Goal: Task Accomplishment & Management: Manage account settings

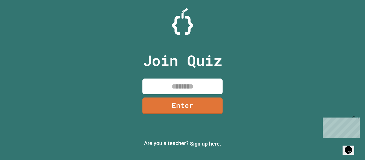
click at [356, 117] on div "Close" at bounding box center [356, 118] width 7 height 7
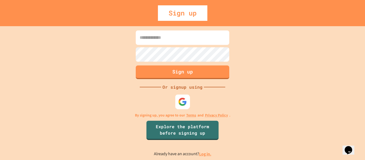
click at [181, 102] on img at bounding box center [182, 101] width 9 height 9
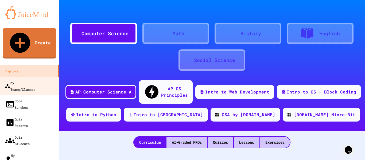
click at [28, 77] on link "My Teams/Classes" at bounding box center [29, 86] width 61 height 19
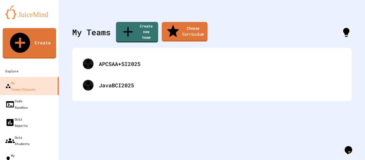
click at [186, 28] on link "Choose Curriculum" at bounding box center [185, 32] width 46 height 20
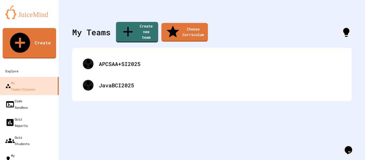
scroll to position [0, 0]
type input "*"
type input "*********"
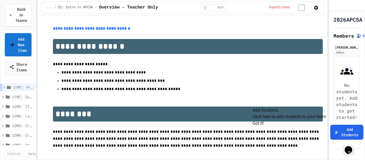
click at [264, 127] on button "Got it!" at bounding box center [258, 123] width 11 height 6
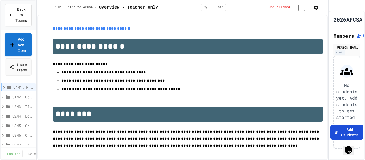
click at [336, 140] on button "Add Students" at bounding box center [346, 132] width 33 height 15
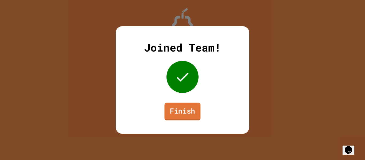
click at [184, 111] on link "Finish" at bounding box center [182, 112] width 36 height 18
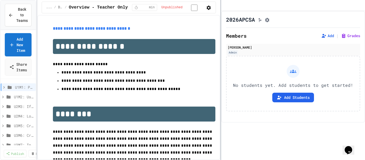
click at [220, 99] on div at bounding box center [220, 80] width 1 height 160
drag, startPoint x: 295, startPoint y: 62, endPoint x: 314, endPoint y: 19, distance: 46.8
click at [314, 19] on div "2026APCSA Members Add | Grades Mary Cathryn Carter Admin No students yet. Add s…" at bounding box center [293, 67] width 144 height 112
click at [326, 38] on button "Add" at bounding box center [327, 35] width 13 height 5
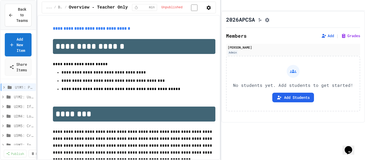
click at [348, 38] on button "Grades" at bounding box center [350, 35] width 19 height 5
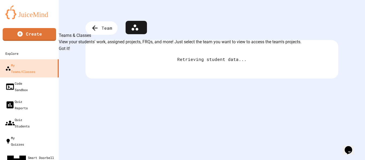
click at [70, 52] on button "Got it!" at bounding box center [64, 48] width 11 height 6
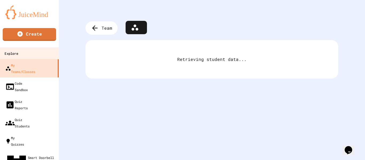
click at [21, 57] on link "Explore" at bounding box center [29, 53] width 61 height 12
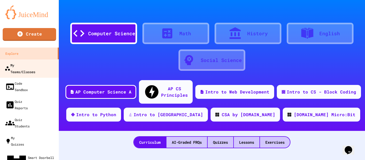
click at [33, 68] on div "My Teams/Classes" at bounding box center [20, 68] width 31 height 13
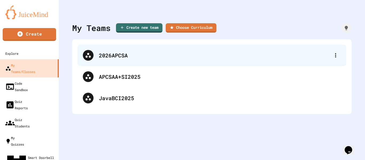
click at [158, 63] on div "2026APCSA" at bounding box center [212, 55] width 269 height 21
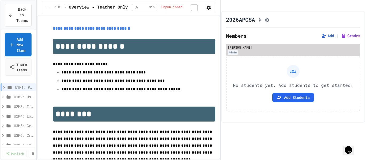
drag, startPoint x: 266, startPoint y: 55, endPoint x: 235, endPoint y: 61, distance: 31.1
click at [235, 55] on div "Admin" at bounding box center [233, 52] width 10 height 5
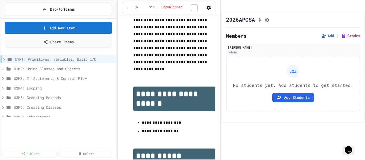
scroll to position [161, 0]
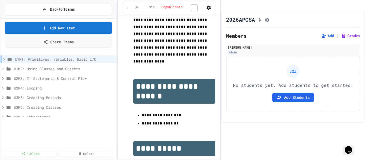
click at [118, 91] on div "**********" at bounding box center [182, 80] width 365 height 160
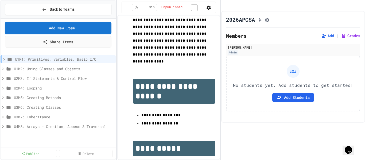
scroll to position [0, 0]
click at [4, 59] on icon at bounding box center [4, 59] width 2 height 2
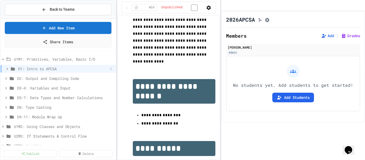
click at [7, 67] on icon at bounding box center [7, 69] width 5 height 5
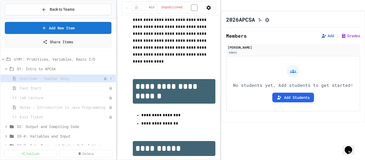
click at [79, 80] on span "Overview - Teacher Only" at bounding box center [62, 79] width 84 height 6
click at [59, 76] on span "Overview - Teacher Only" at bounding box center [62, 79] width 84 height 6
click at [109, 79] on icon at bounding box center [110, 78] width 3 height 3
click at [61, 79] on div at bounding box center [182, 80] width 365 height 160
click at [103, 78] on div at bounding box center [108, 78] width 10 height 5
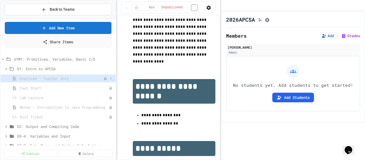
click at [89, 78] on span "Overview - Teacher Only" at bounding box center [62, 79] width 84 height 6
click at [109, 80] on button at bounding box center [110, 78] width 5 height 5
click at [96, 95] on button "Publish" at bounding box center [93, 98] width 34 height 10
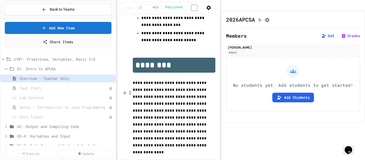
scroll to position [70, 0]
click at [111, 78] on icon at bounding box center [111, 79] width 1 height 2
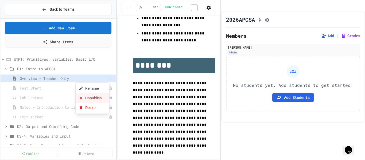
click at [99, 100] on button "Unpublish" at bounding box center [93, 98] width 34 height 10
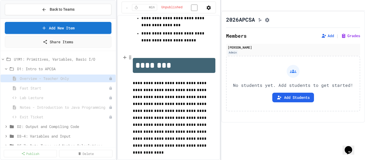
scroll to position [62, 0]
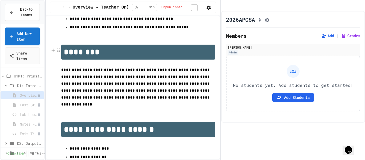
click at [42, 63] on div "**********" at bounding box center [182, 80] width 365 height 160
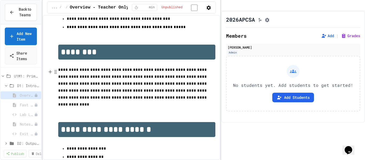
scroll to position [0, 0]
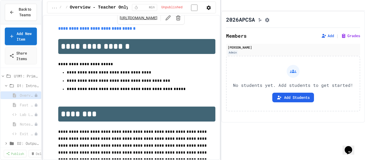
click at [133, 30] on link "**********" at bounding box center [96, 28] width 77 height 4
click at [142, 65] on p "**********" at bounding box center [136, 64] width 157 height 7
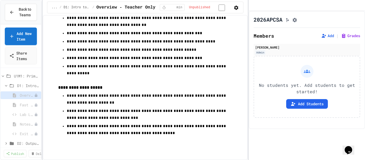
scroll to position [354, 0]
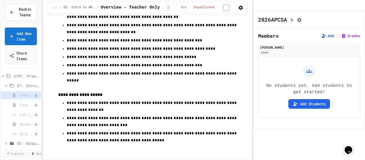
click at [252, 67] on div "**********" at bounding box center [182, 80] width 365 height 160
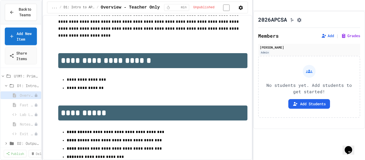
scroll to position [124, 0]
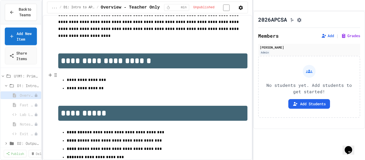
click at [84, 78] on span "**********" at bounding box center [86, 80] width 39 height 4
click at [84, 87] on span "**********" at bounding box center [85, 88] width 37 height 4
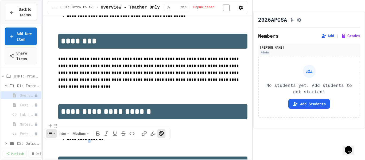
scroll to position [0, 0]
